Goal: Obtain resource: Obtain resource

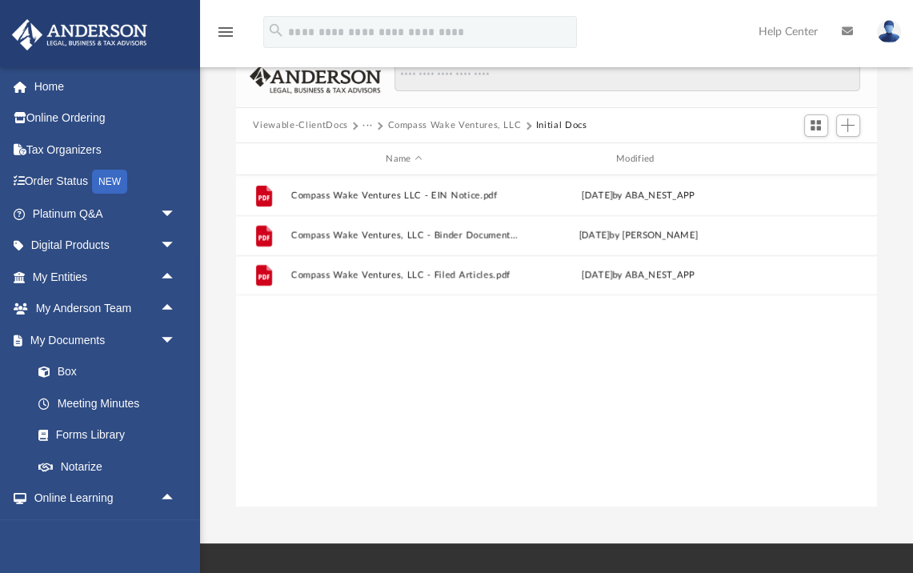
scroll to position [363, 641]
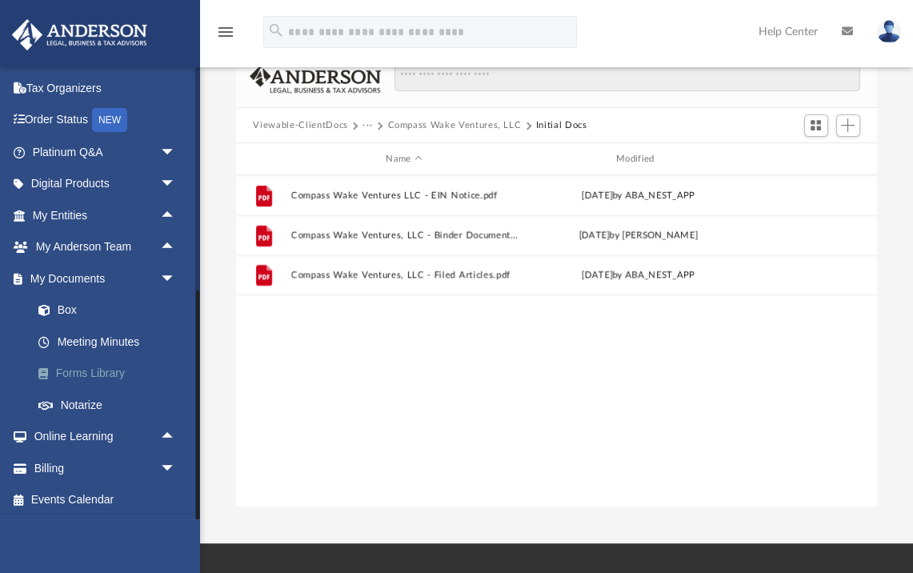
click at [126, 368] on link "Forms Library" at bounding box center [111, 374] width 178 height 32
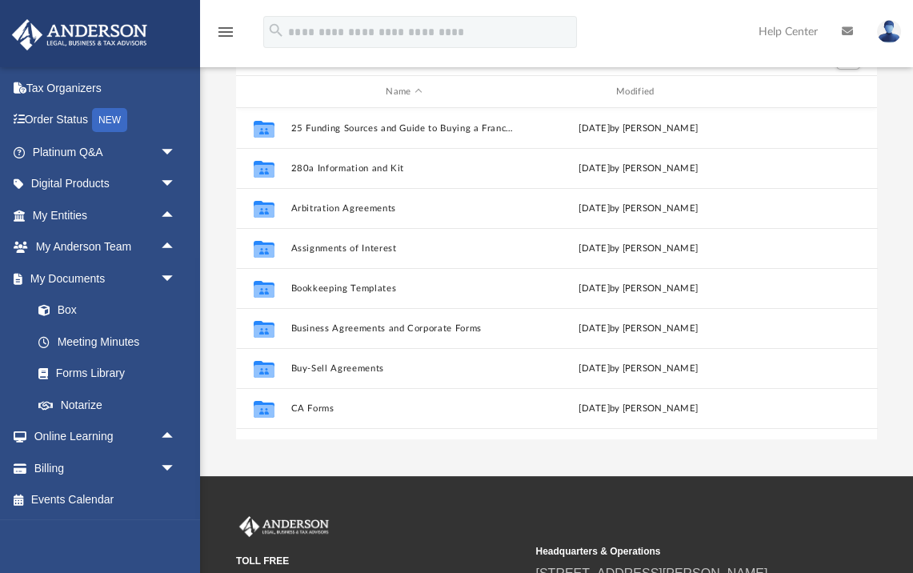
scroll to position [363, 641]
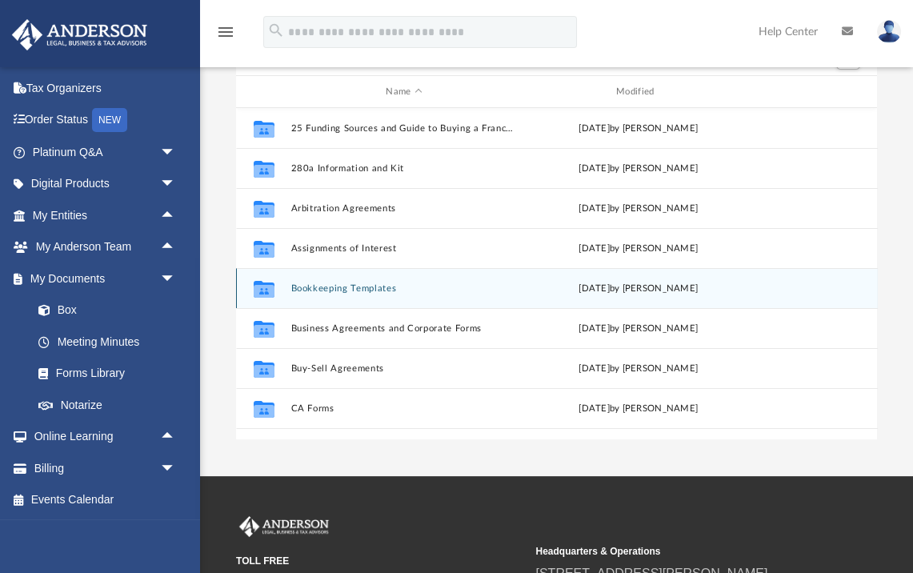
click at [360, 285] on button "Bookkeeping Templates" at bounding box center [403, 288] width 227 height 10
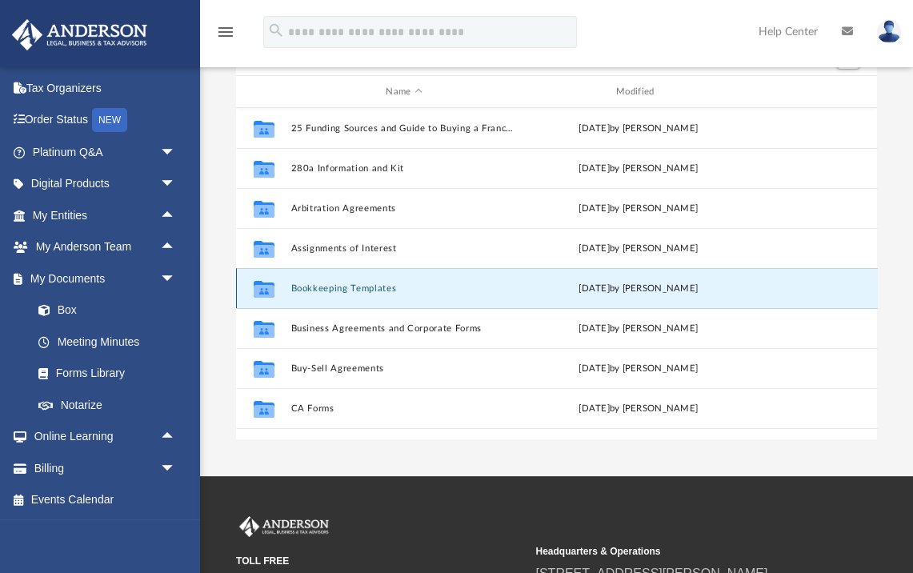
click at [360, 285] on button "Bookkeeping Templates" at bounding box center [403, 288] width 227 height 10
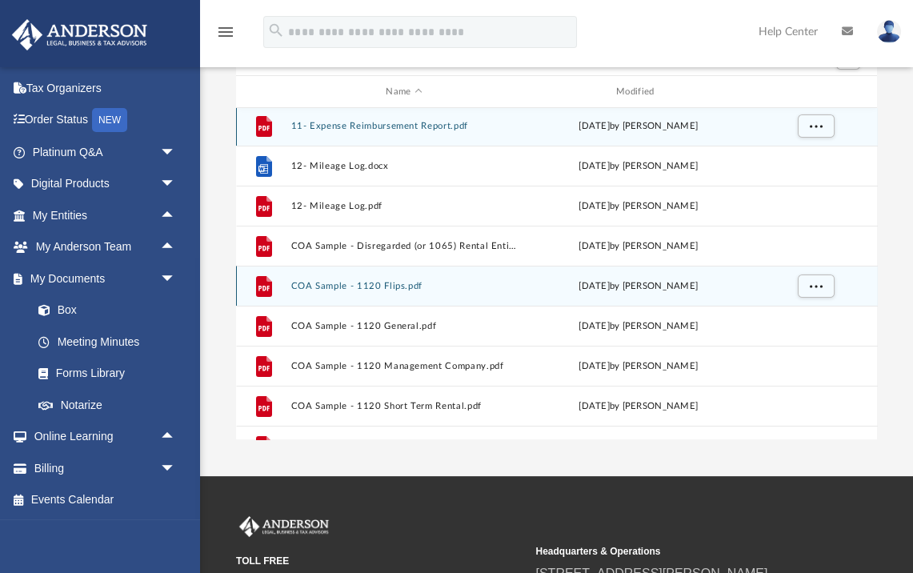
scroll to position [0, 0]
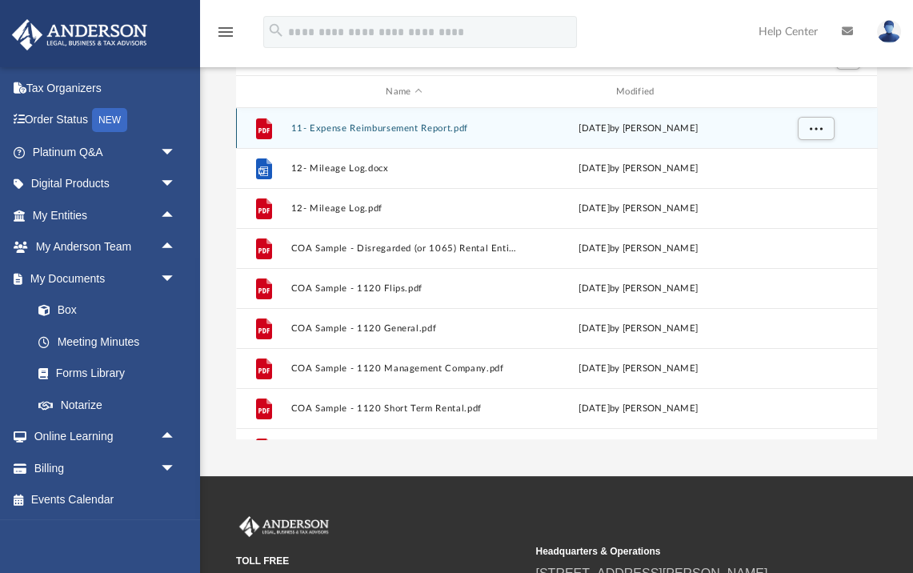
click at [395, 132] on button "11- Expense Reimbursement Report.pdf" at bounding box center [403, 128] width 227 height 10
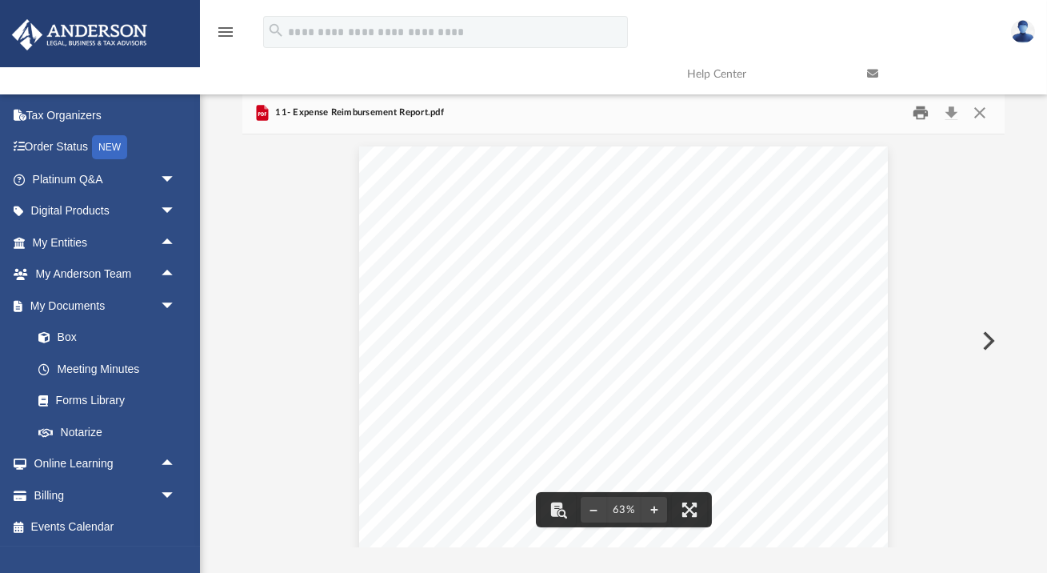
click at [912, 114] on button "Print" at bounding box center [922, 113] width 32 height 25
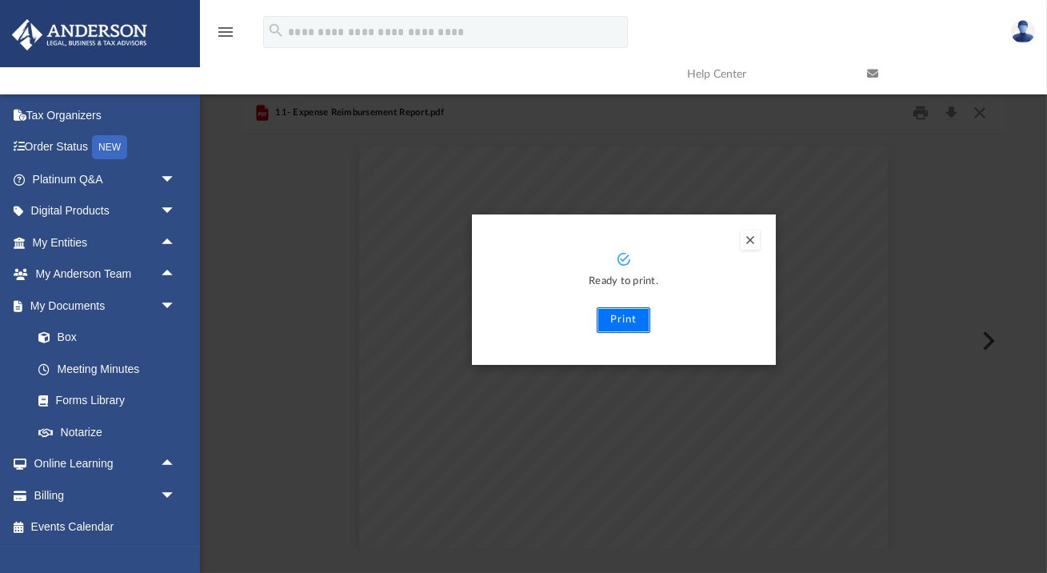
click at [615, 320] on button "Print" at bounding box center [624, 320] width 54 height 26
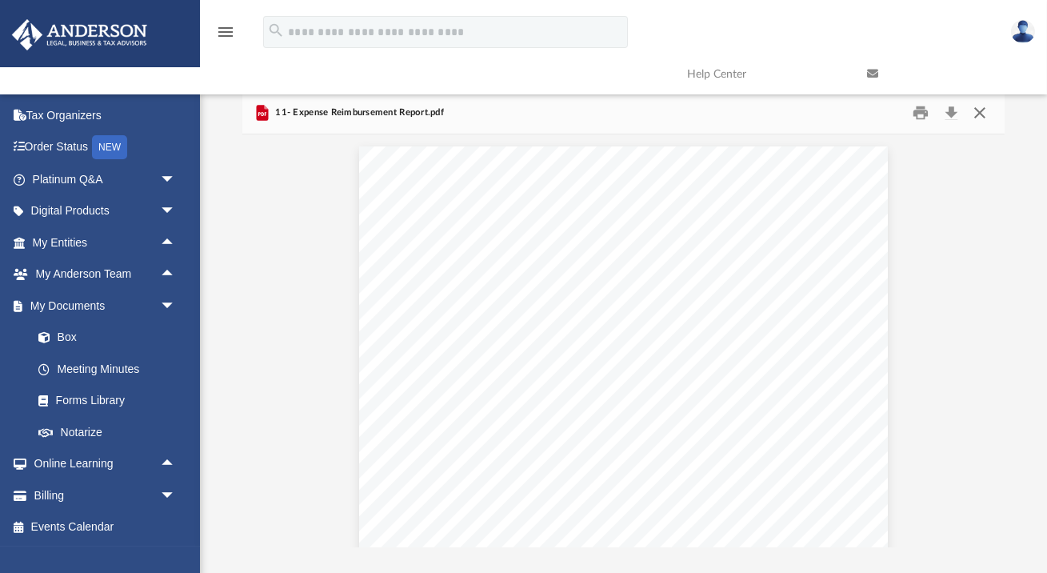
click at [912, 122] on button "Close" at bounding box center [980, 113] width 29 height 25
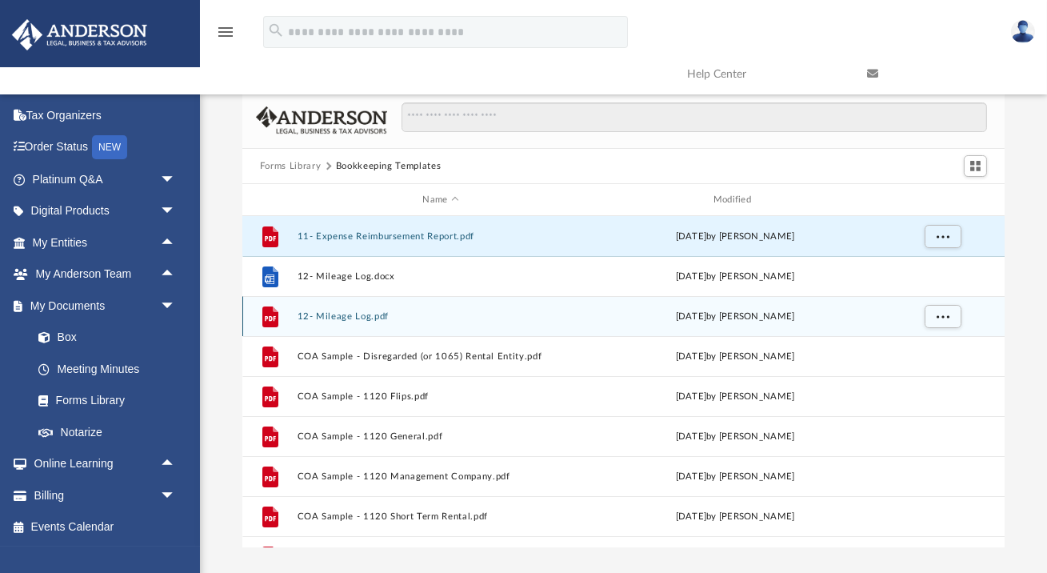
click at [357, 320] on button "12- Mileage Log.pdf" at bounding box center [440, 316] width 287 height 10
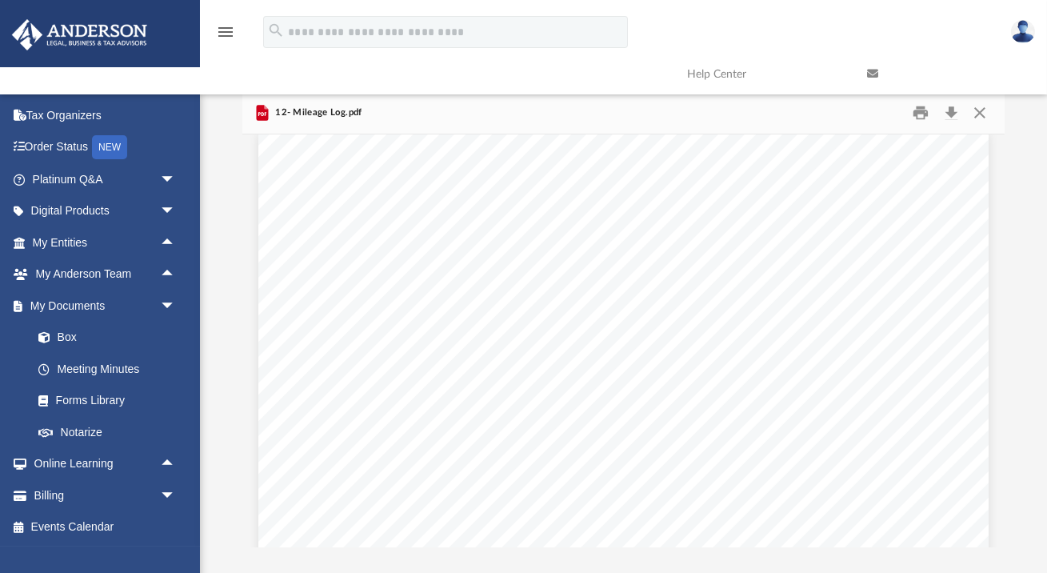
scroll to position [11, 0]
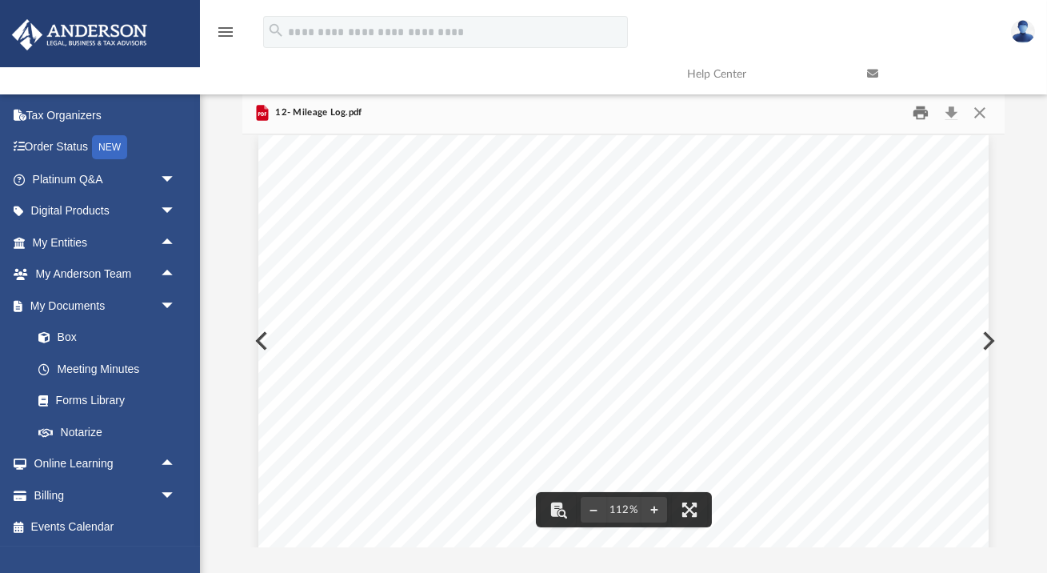
click at [912, 114] on button "Print" at bounding box center [922, 113] width 32 height 25
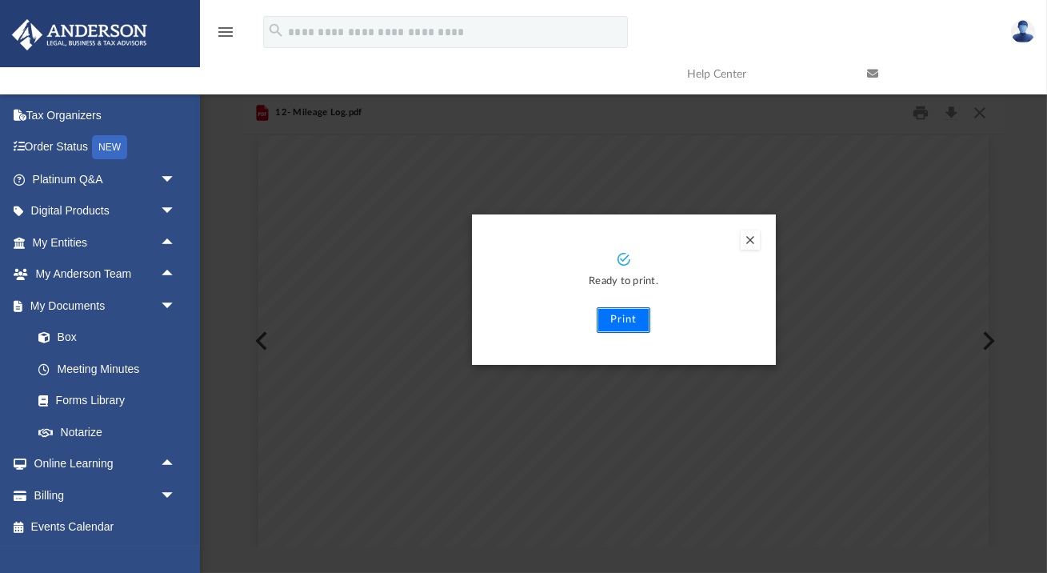
click at [617, 322] on button "Print" at bounding box center [624, 320] width 54 height 26
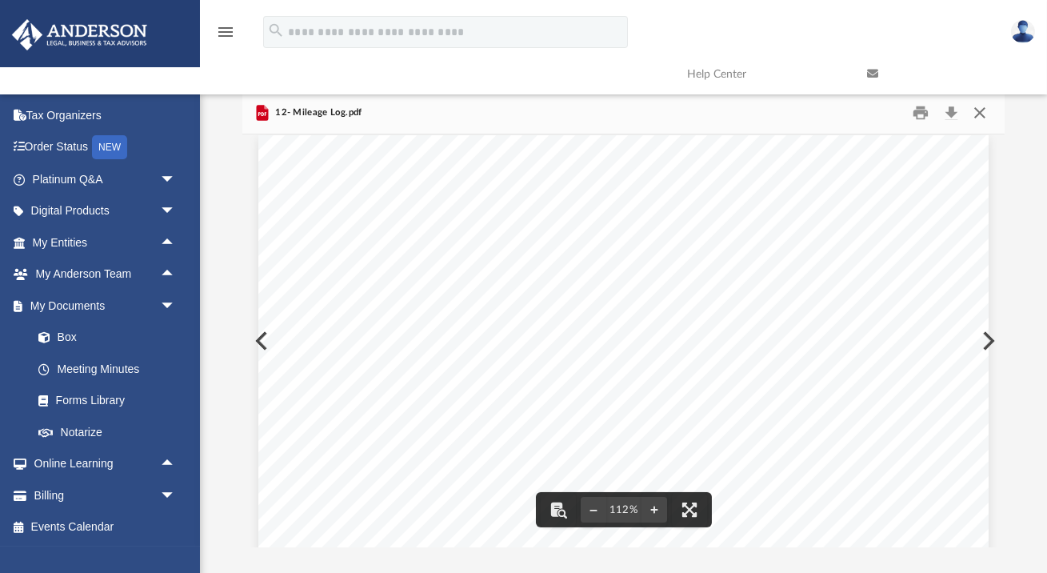
click at [912, 106] on button "Close" at bounding box center [980, 113] width 29 height 25
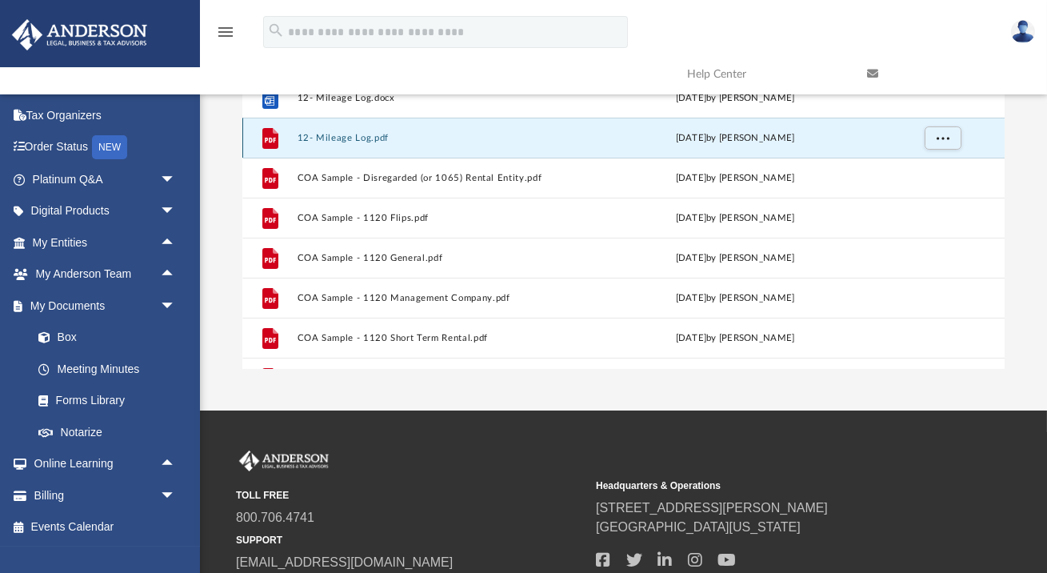
scroll to position [0, 0]
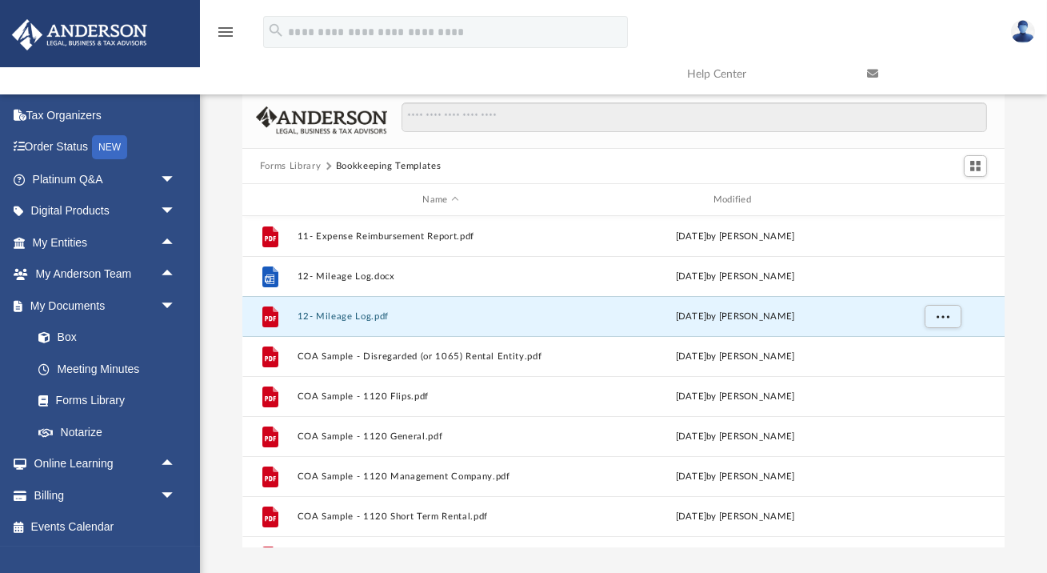
click at [289, 170] on button "Forms Library" at bounding box center [290, 166] width 61 height 14
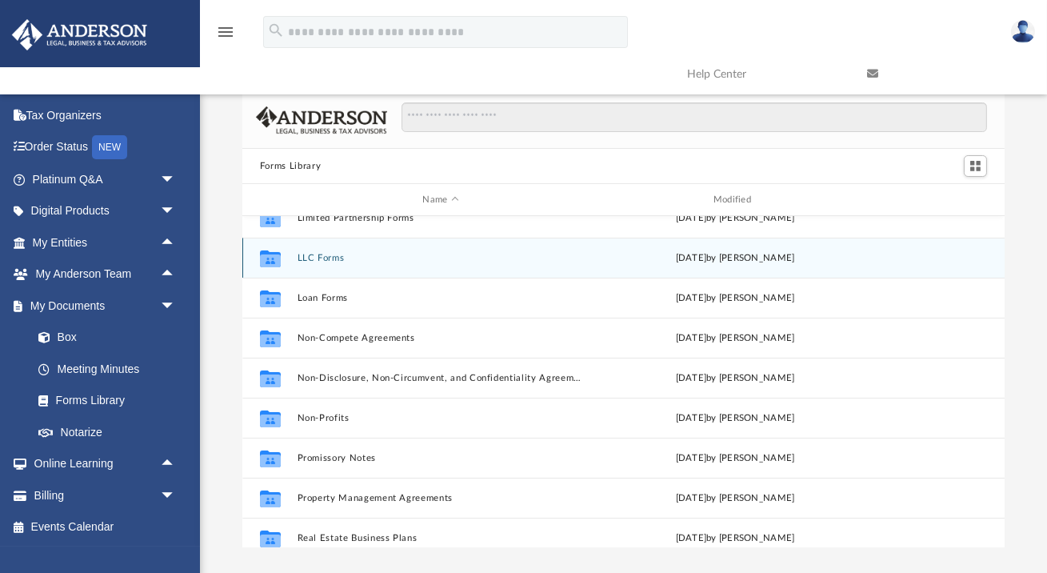
scroll to position [731, 0]
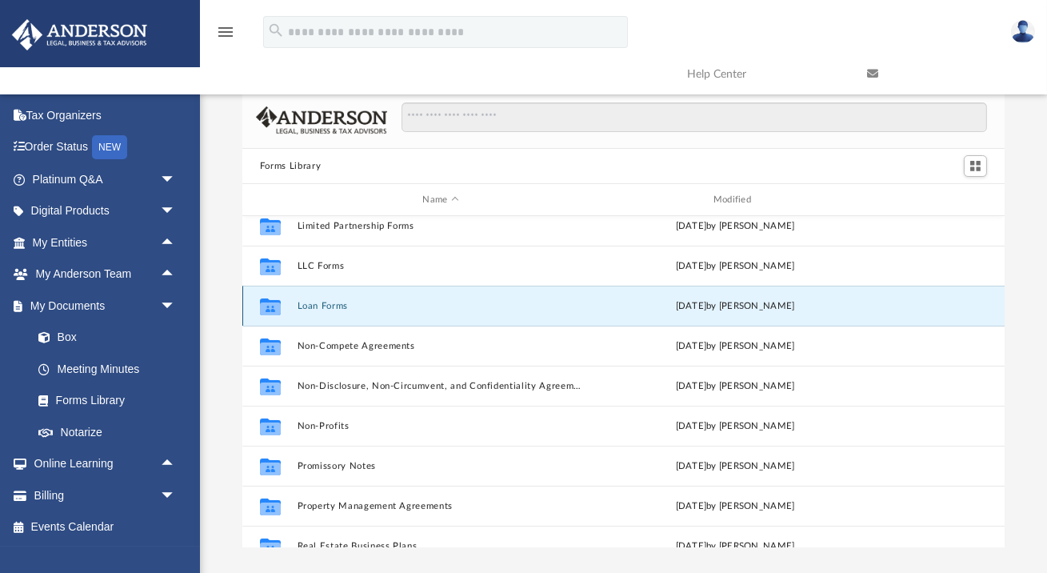
click at [311, 306] on button "Loan Forms" at bounding box center [440, 306] width 287 height 10
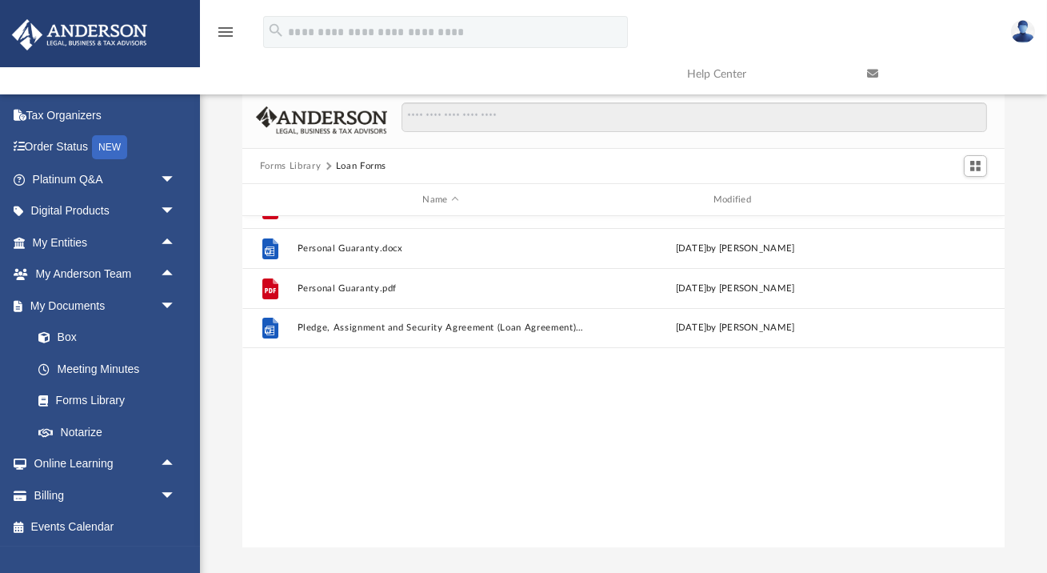
scroll to position [0, 0]
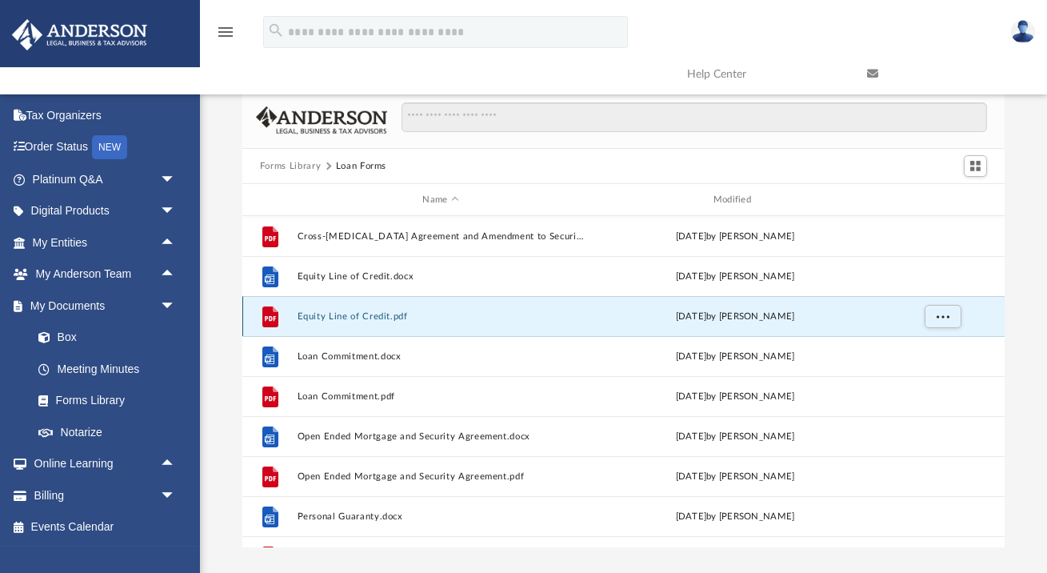
click at [374, 318] on button "Equity Line of Credit.pdf" at bounding box center [440, 316] width 287 height 10
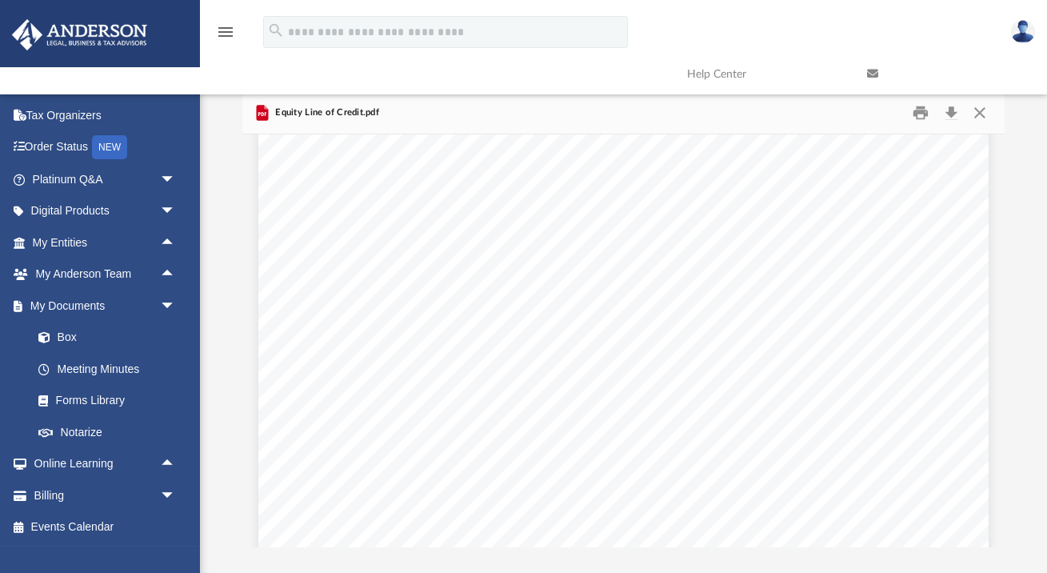
scroll to position [344, 0]
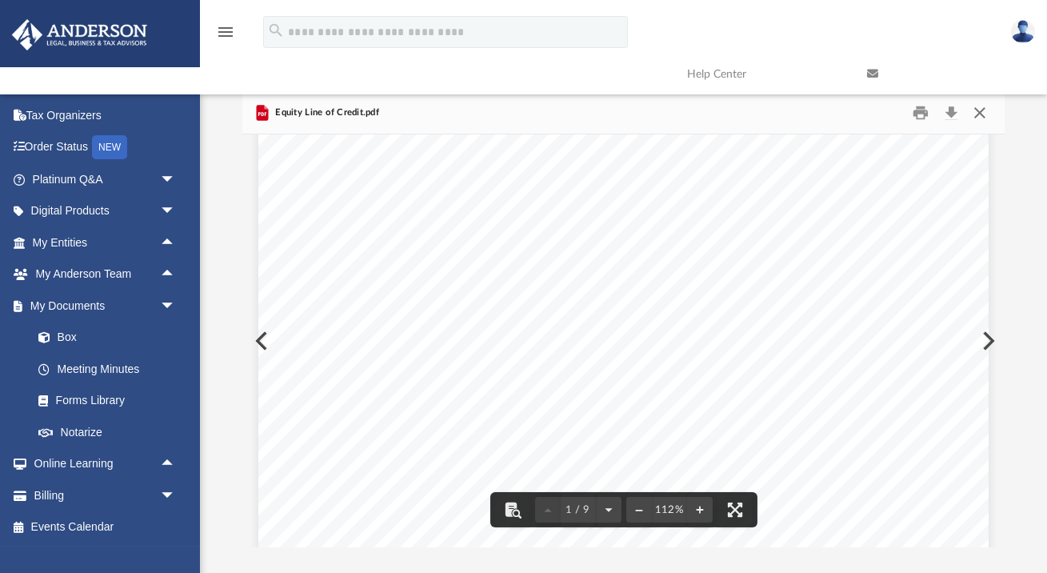
click at [912, 110] on button "Close" at bounding box center [980, 113] width 29 height 25
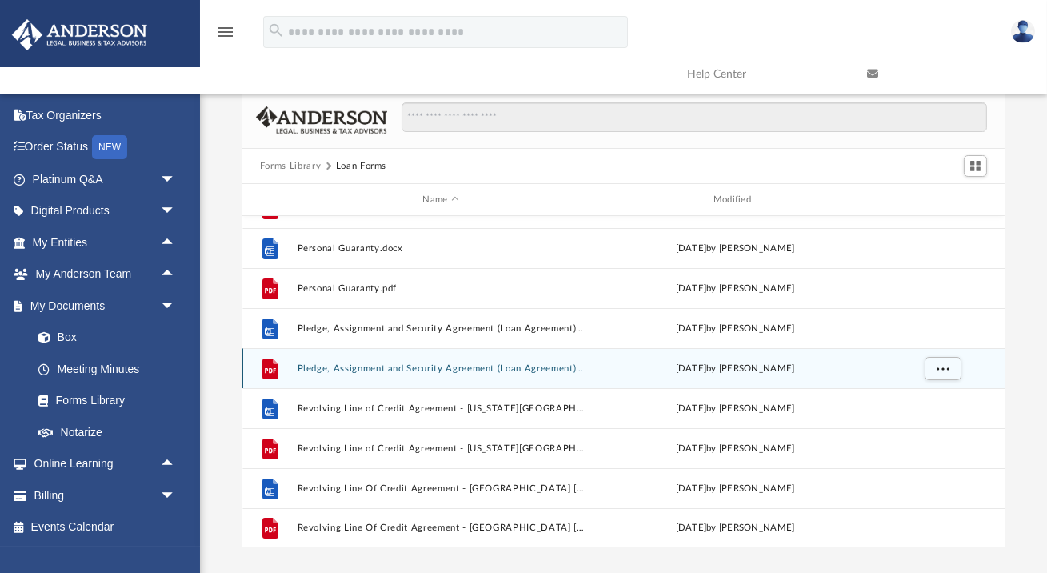
scroll to position [0, 0]
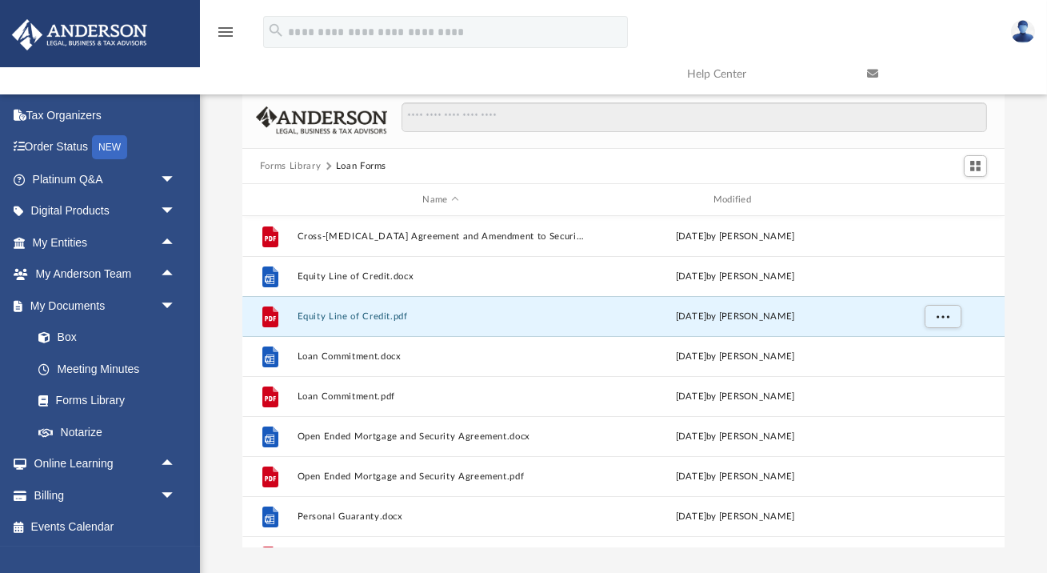
click at [276, 173] on div "Forms Library Loan Forms" at bounding box center [623, 166] width 763 height 35
click at [285, 166] on button "Forms Library" at bounding box center [290, 166] width 61 height 14
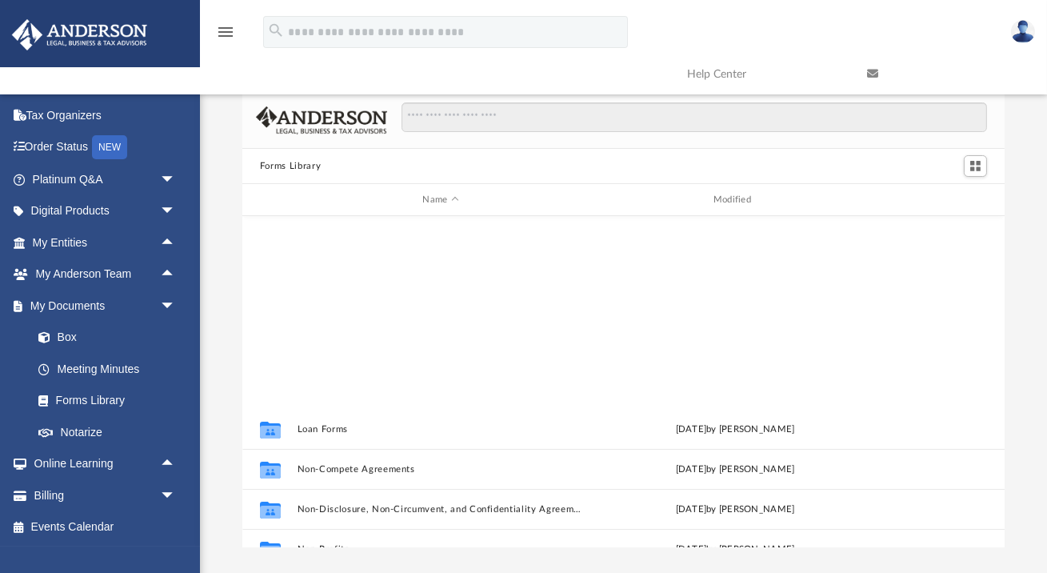
scroll to position [868, 0]
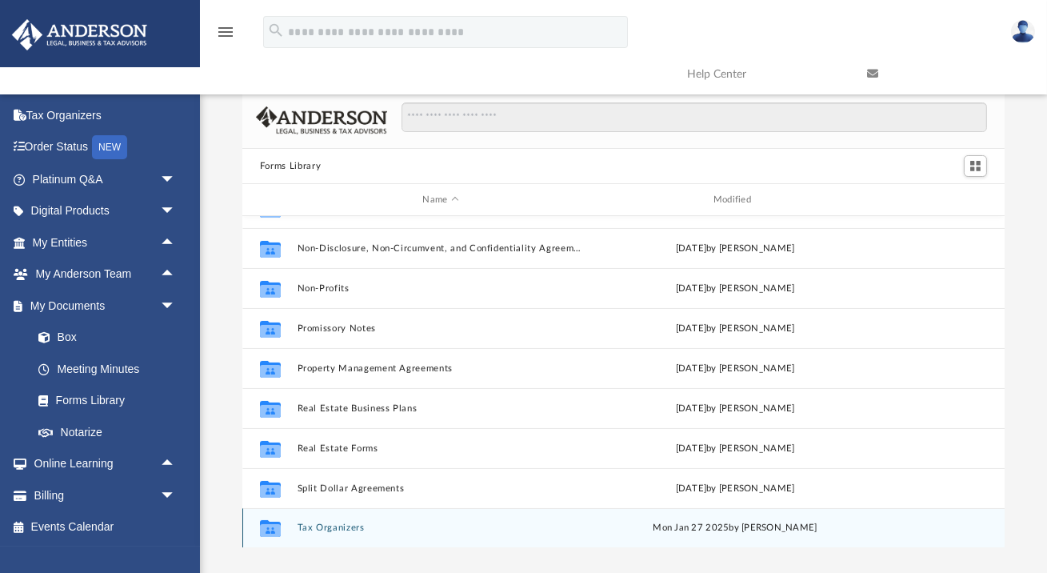
click at [330, 531] on button "Tax Organizers" at bounding box center [440, 528] width 287 height 10
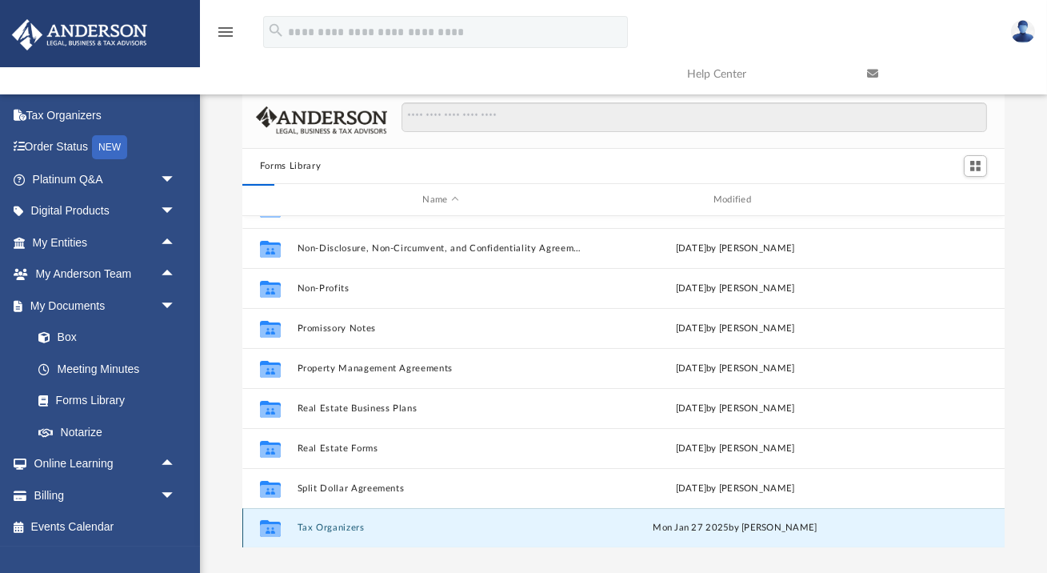
scroll to position [0, 0]
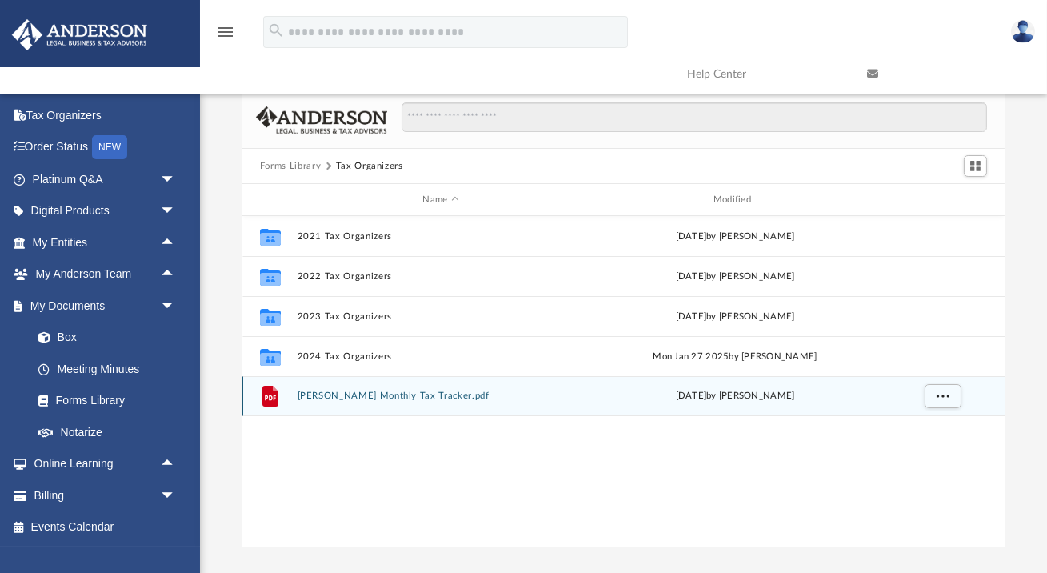
click at [376, 395] on button "[PERSON_NAME] Monthly Tax Tracker.pdf" at bounding box center [440, 395] width 287 height 10
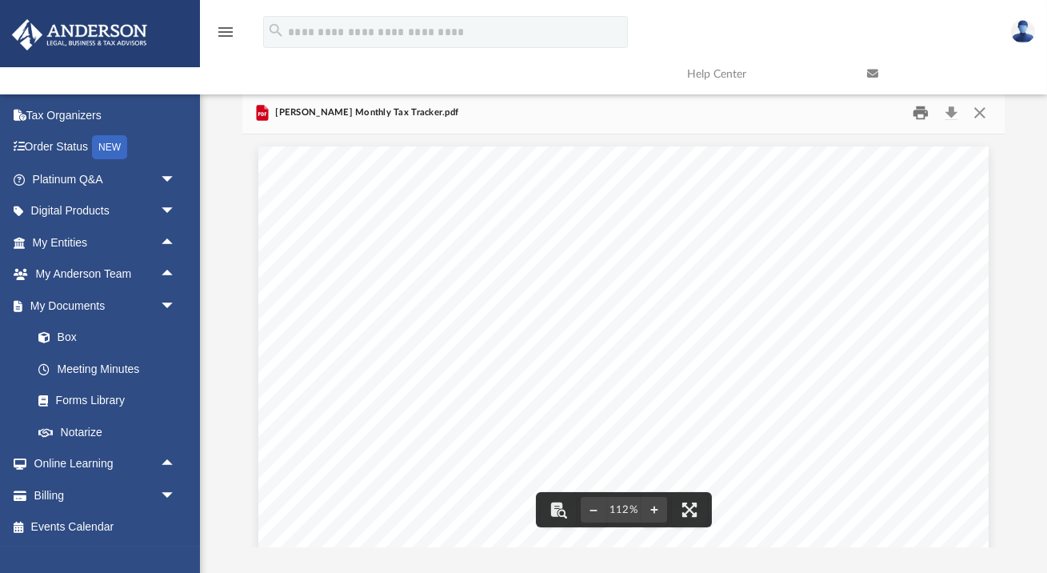
click at [912, 111] on button "Print" at bounding box center [922, 113] width 32 height 25
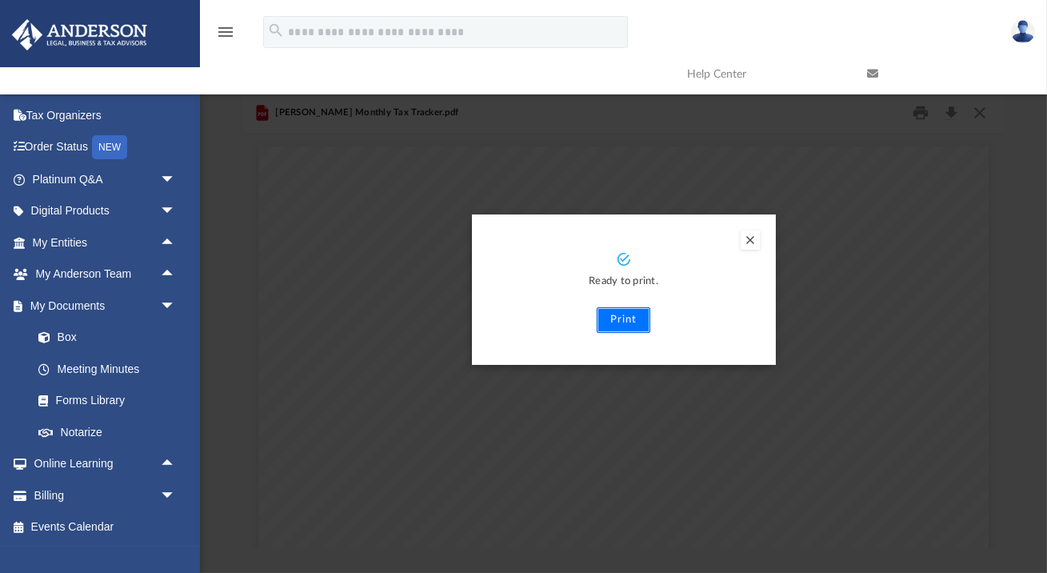
click at [623, 320] on button "Print" at bounding box center [624, 320] width 54 height 26
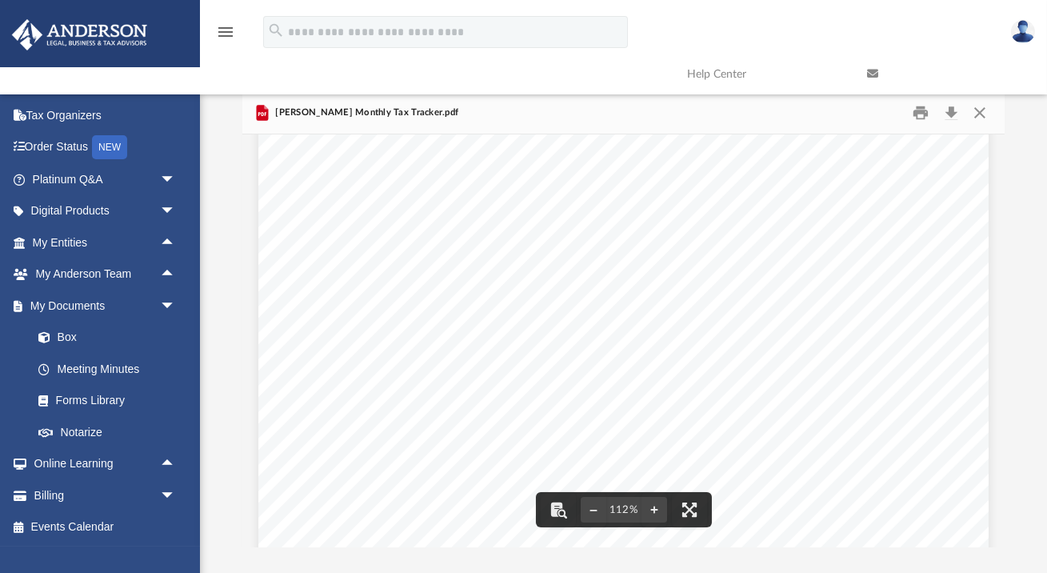
scroll to position [556, 0]
click at [912, 112] on button "Close" at bounding box center [980, 113] width 29 height 25
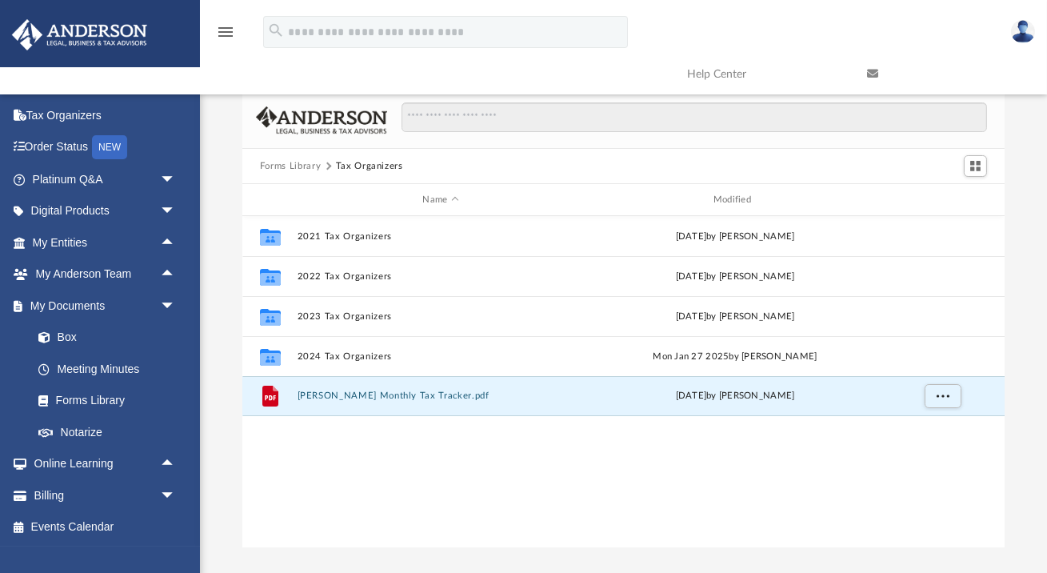
click at [296, 164] on button "Forms Library" at bounding box center [290, 166] width 61 height 14
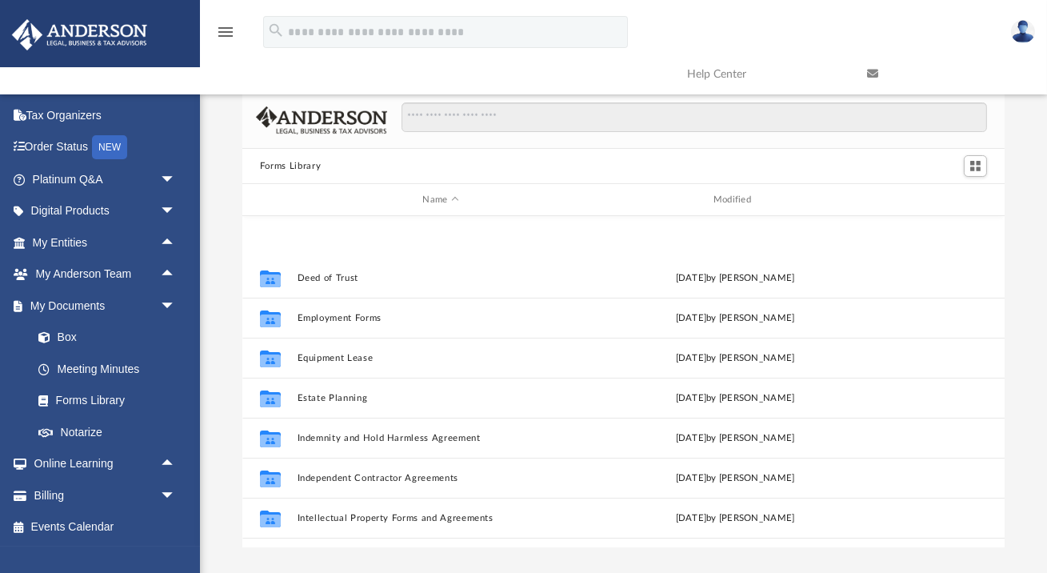
scroll to position [868, 0]
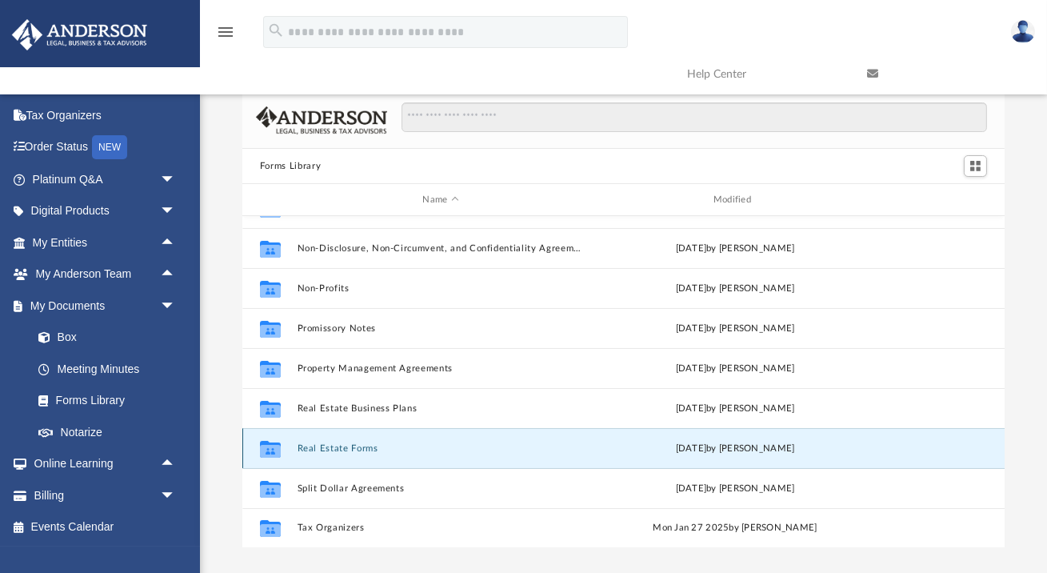
click at [335, 444] on button "Real Estate Forms" at bounding box center [440, 448] width 287 height 10
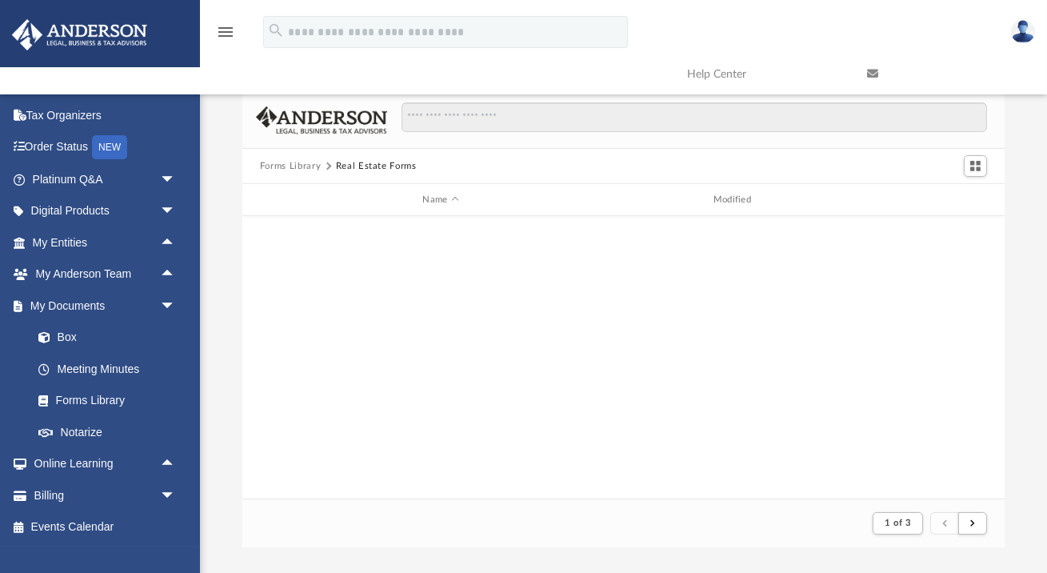
scroll to position [1, 0]
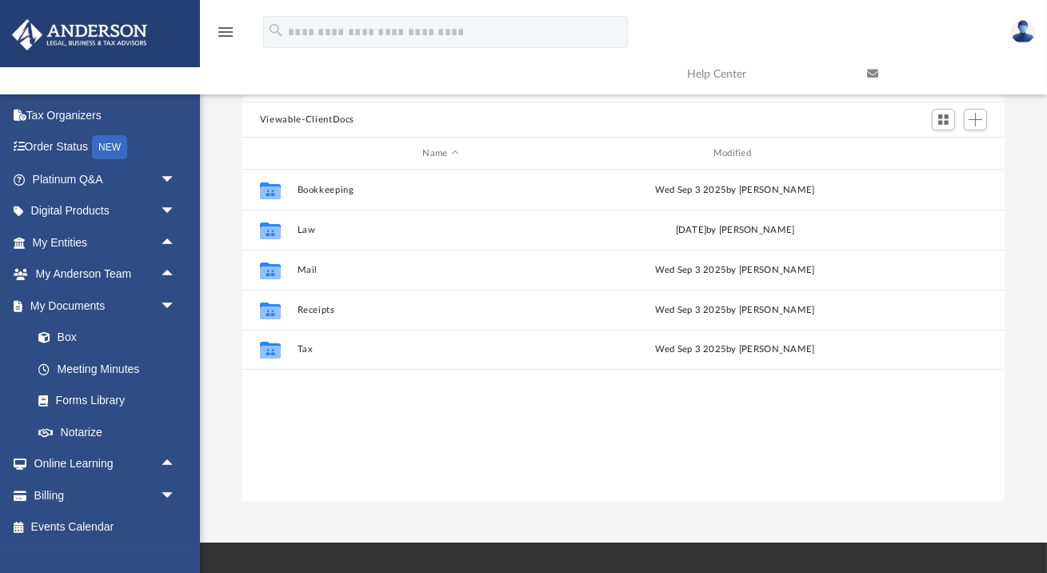
scroll to position [363, 763]
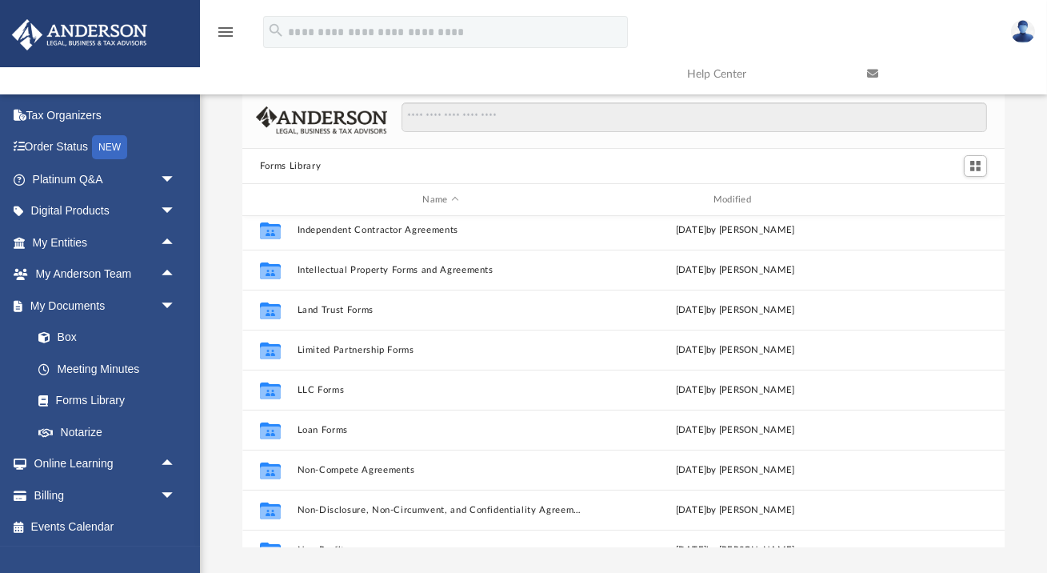
scroll to position [604, 0]
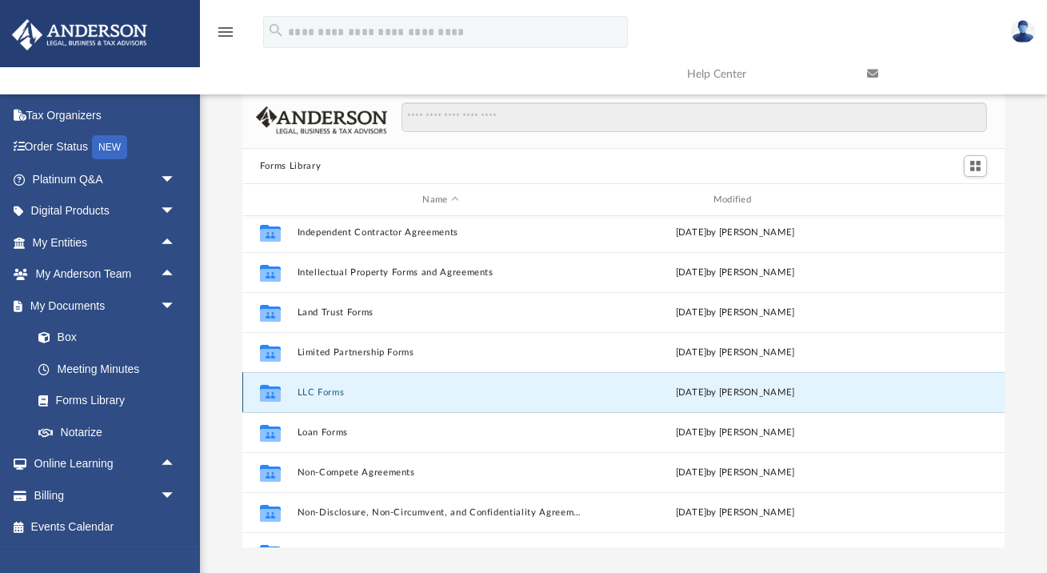
click at [330, 394] on button "LLC Forms" at bounding box center [440, 392] width 287 height 10
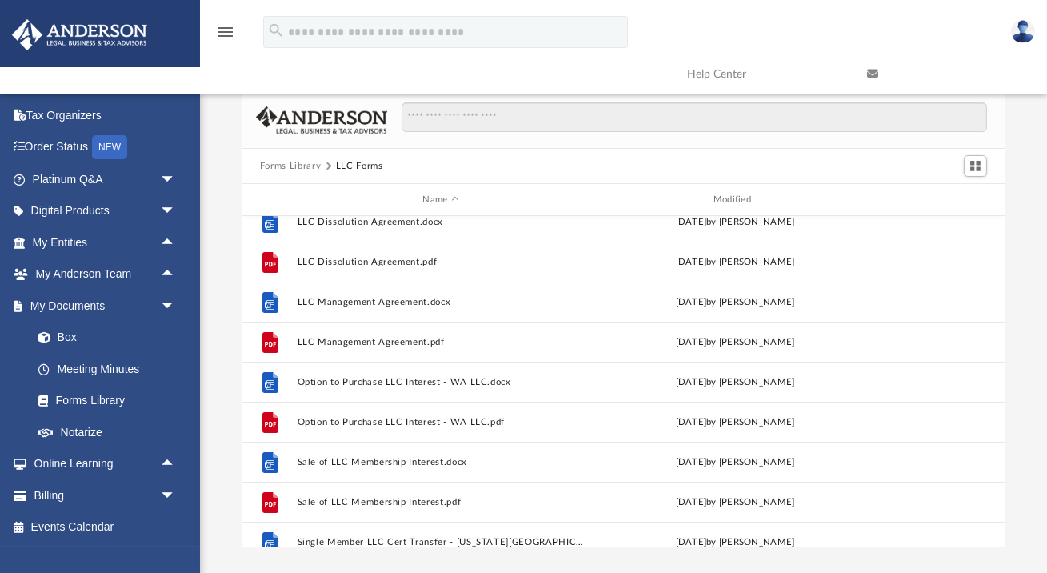
scroll to position [255, 0]
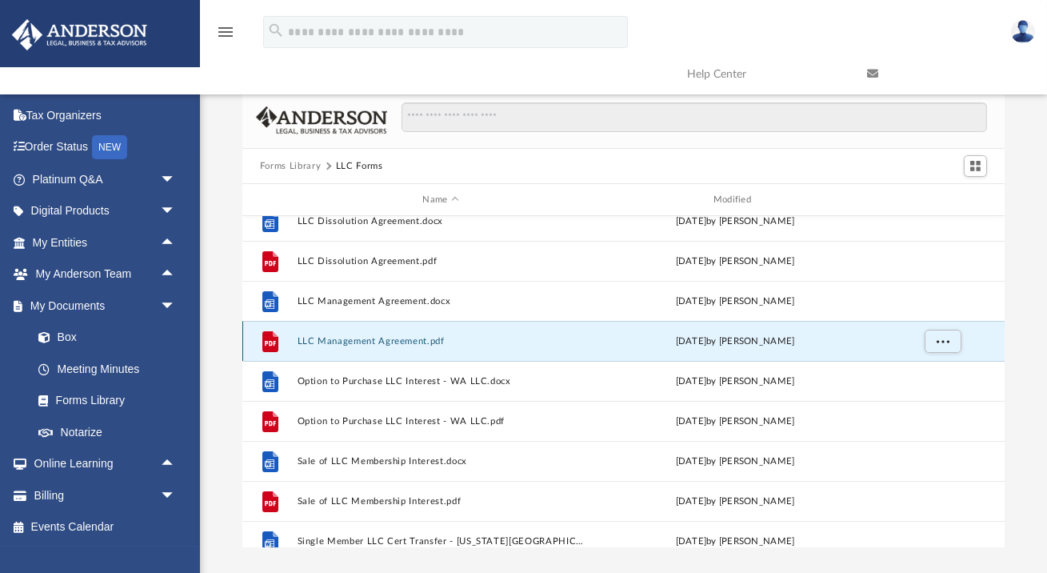
click at [374, 340] on button "LLC Management Agreement.pdf" at bounding box center [440, 341] width 287 height 10
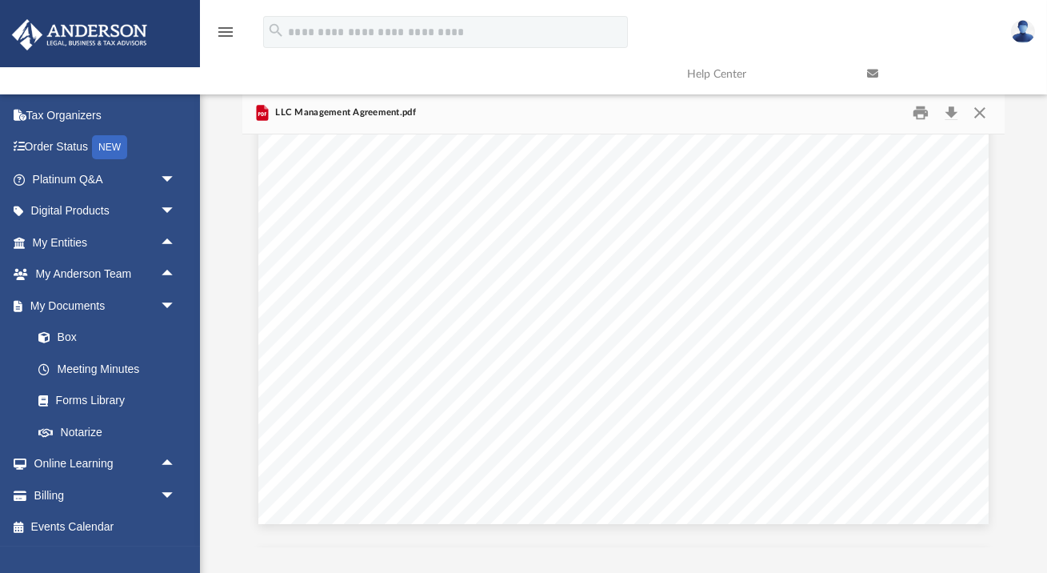
scroll to position [0, 0]
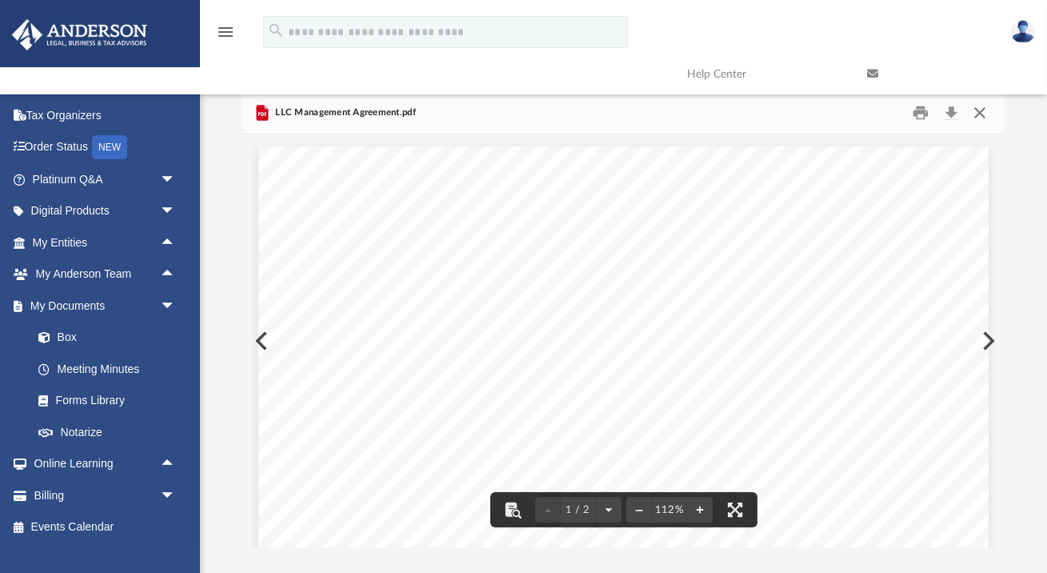
click at [912, 114] on button "Close" at bounding box center [980, 113] width 29 height 25
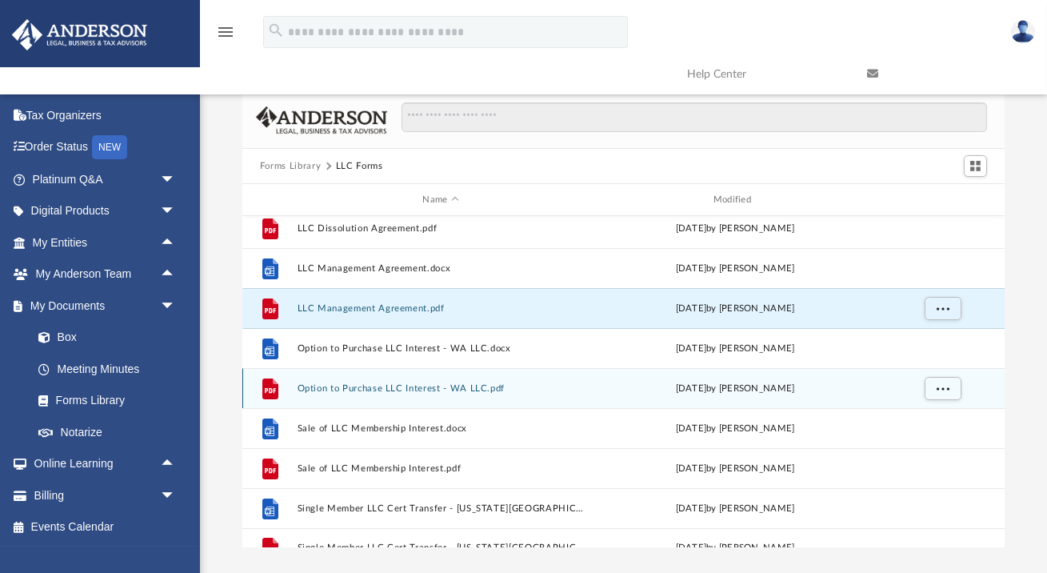
scroll to position [308, 0]
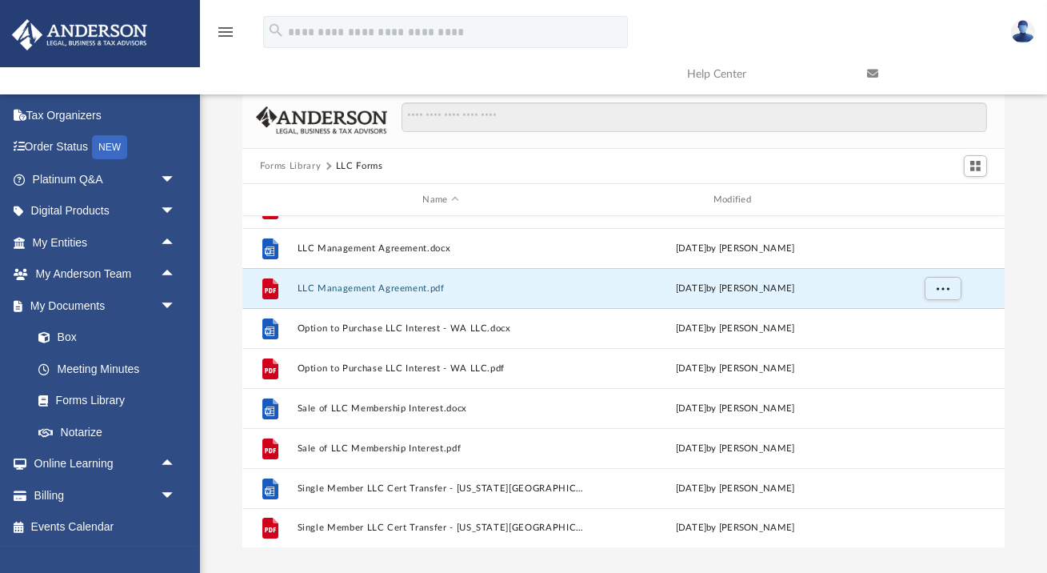
click at [292, 163] on button "Forms Library" at bounding box center [290, 166] width 61 height 14
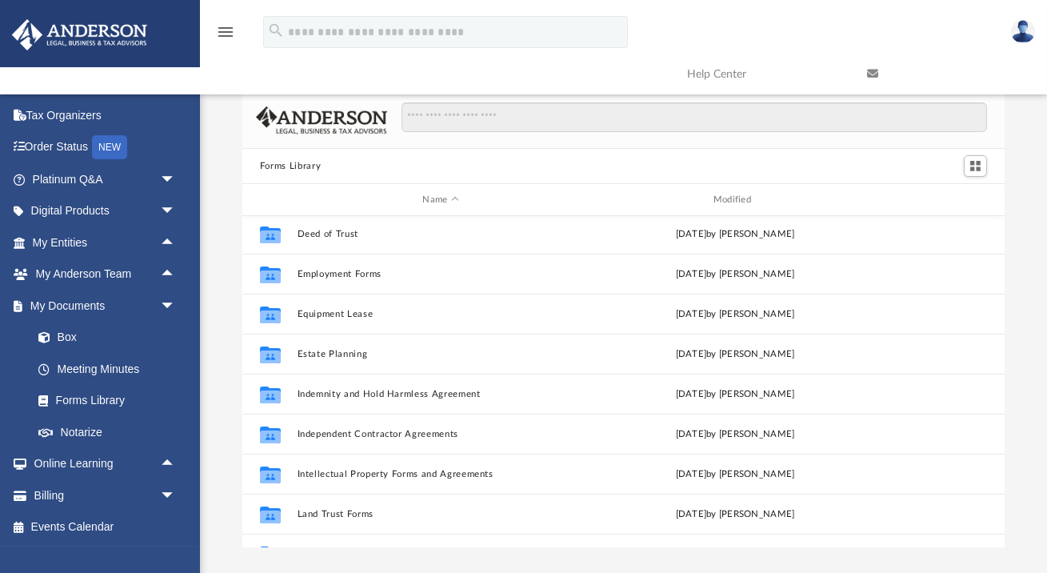
scroll to position [404, 0]
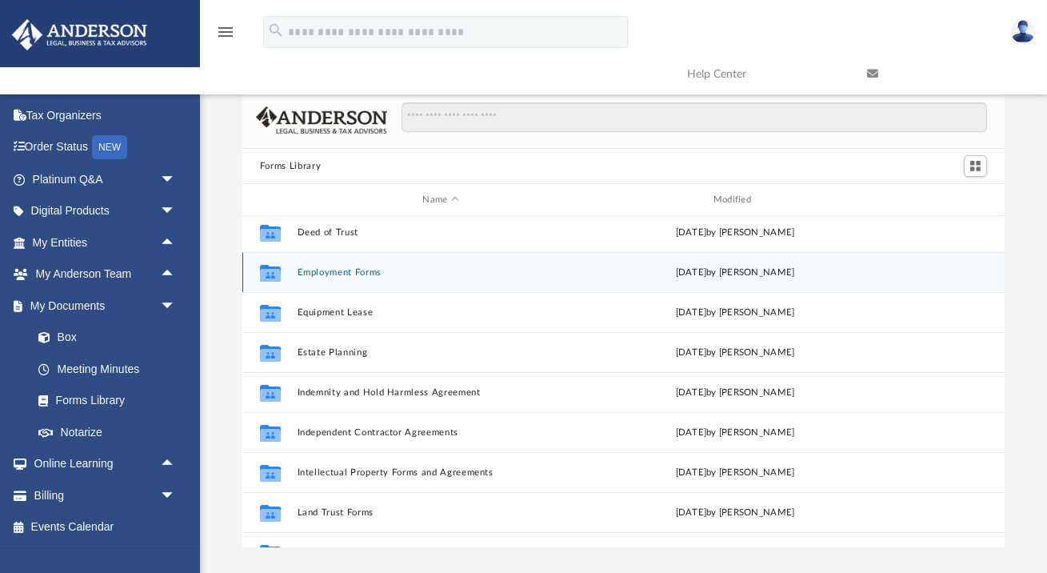
click at [350, 273] on button "Employment Forms" at bounding box center [440, 272] width 287 height 10
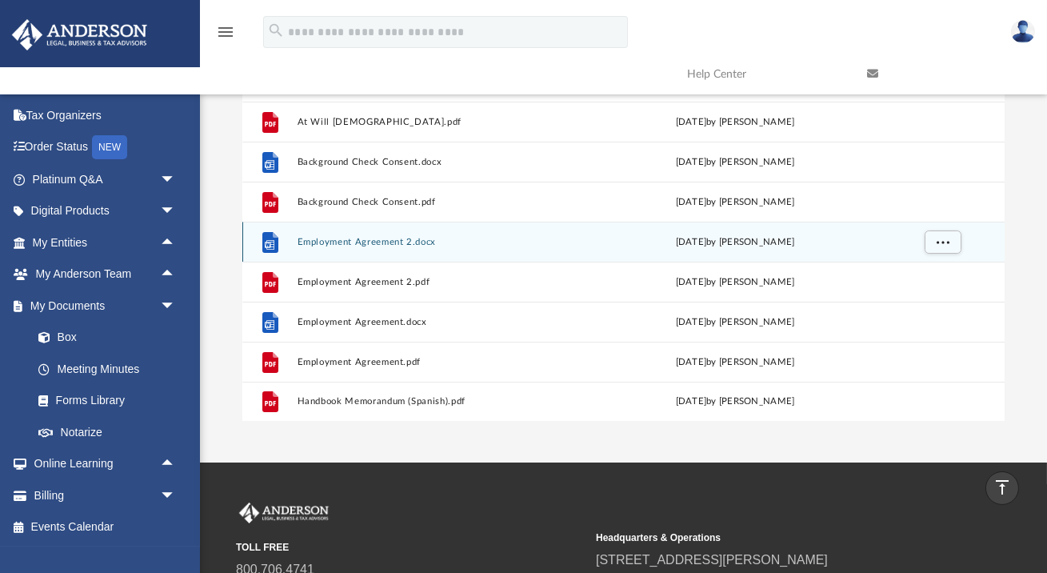
scroll to position [0, 0]
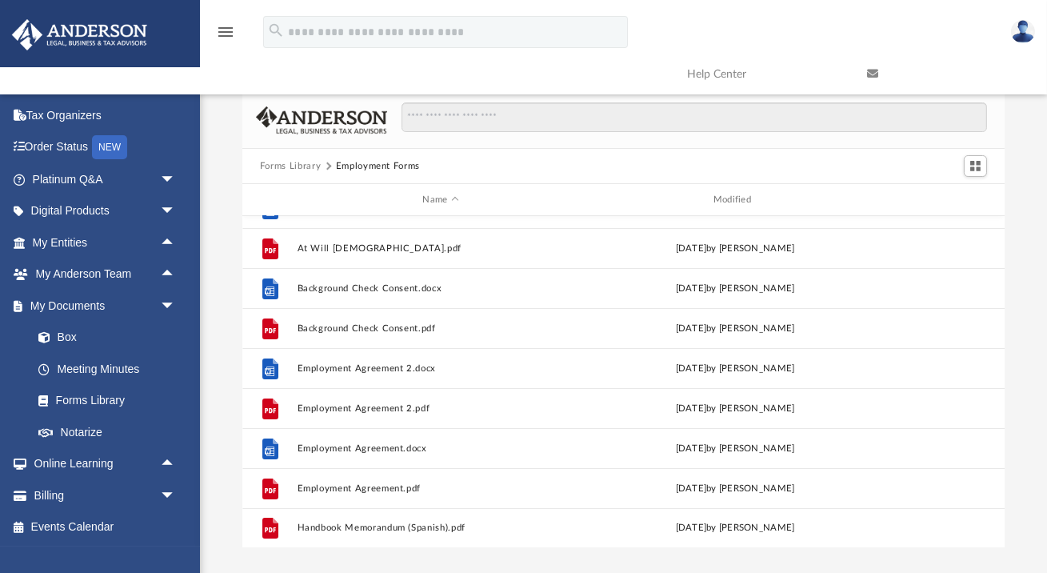
click at [286, 162] on button "Forms Library" at bounding box center [290, 166] width 61 height 14
